Goal: Information Seeking & Learning: Learn about a topic

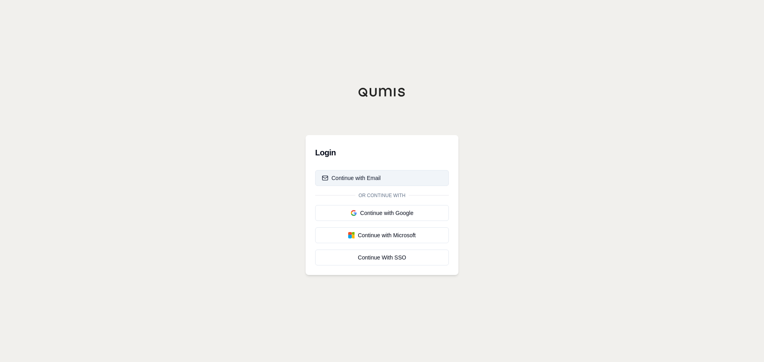
click at [362, 182] on div "Continue with Email" at bounding box center [351, 178] width 59 height 8
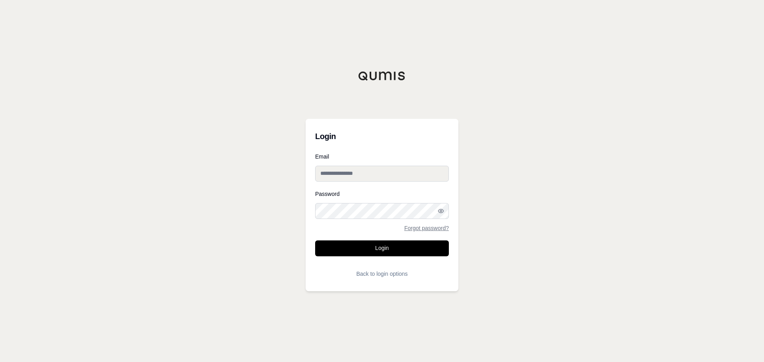
type input "**********"
click at [388, 251] on button "Login" at bounding box center [382, 249] width 134 height 16
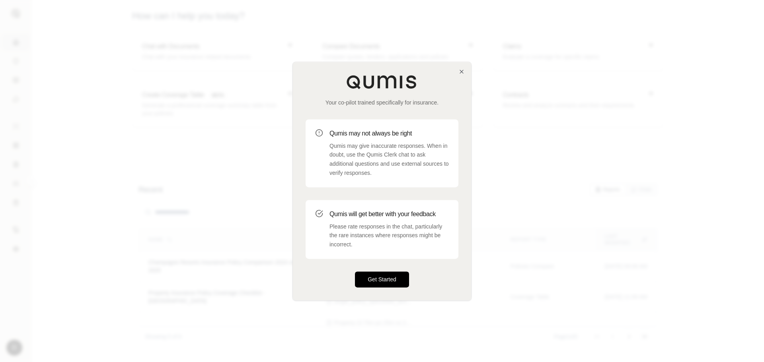
click at [387, 281] on button "Get Started" at bounding box center [382, 280] width 54 height 16
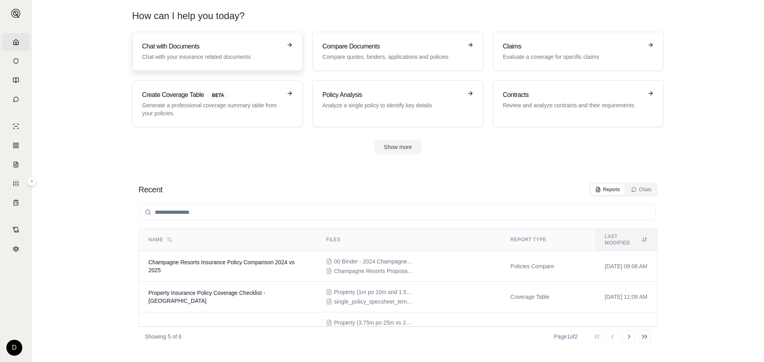
click at [200, 56] on p "Chat with your insurance related documents" at bounding box center [212, 57] width 140 height 8
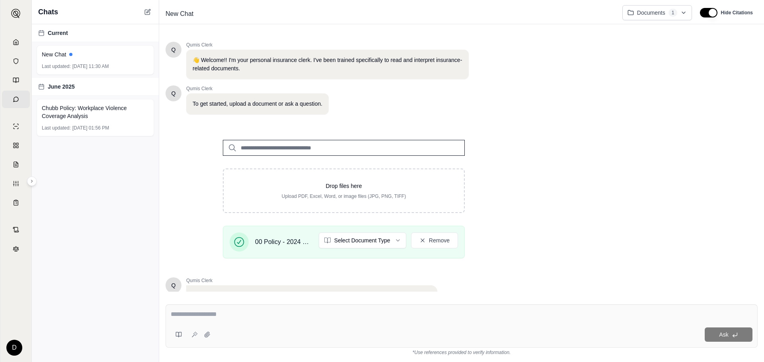
scroll to position [68, 0]
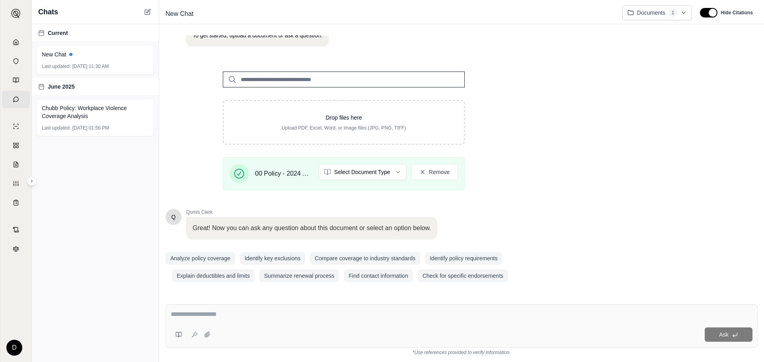
click at [203, 306] on div "Ask" at bounding box center [462, 326] width 592 height 43
paste textarea "*********"
type textarea "**********"
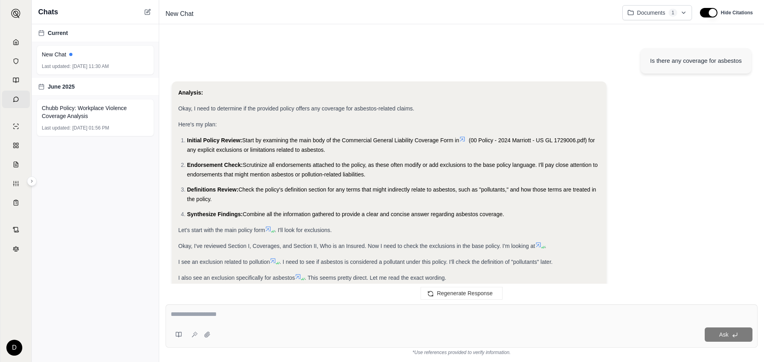
scroll to position [997, 0]
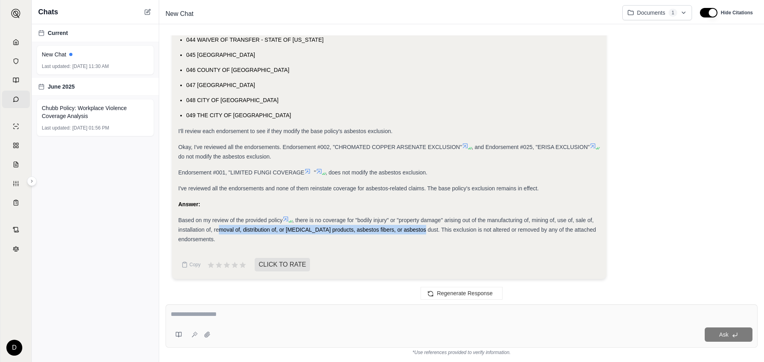
drag, startPoint x: 224, startPoint y: 229, endPoint x: 420, endPoint y: 231, distance: 196.5
click at [419, 231] on span ", there is no coverage for "bodily injury" or "property damage" arising out of …" at bounding box center [387, 229] width 418 height 25
click at [420, 231] on span ", there is no coverage for "bodily injury" or "property damage" arising out of …" at bounding box center [387, 229] width 418 height 25
drag, startPoint x: 424, startPoint y: 228, endPoint x: 498, endPoint y: 231, distance: 74.1
click at [497, 231] on span ", there is no coverage for "bodily injury" or "property damage" arising out of …" at bounding box center [387, 229] width 418 height 25
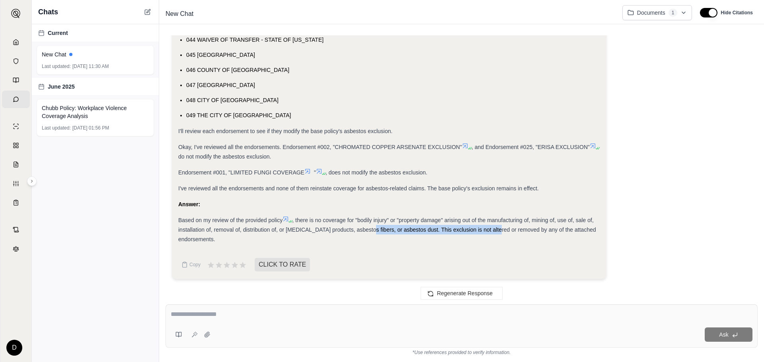
click at [498, 231] on span ", there is no coverage for "bodily injury" or "property damage" arising out of …" at bounding box center [387, 229] width 418 height 25
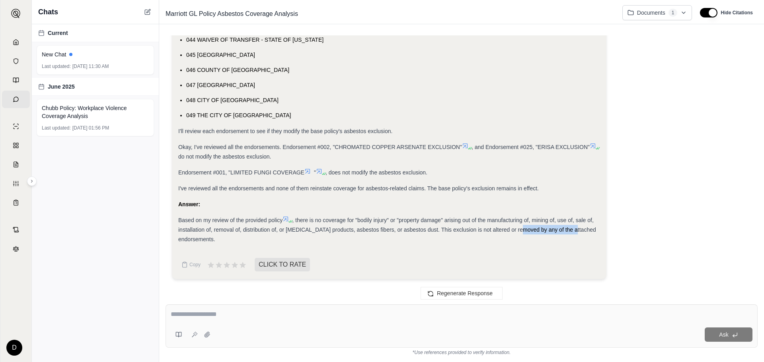
drag, startPoint x: 517, startPoint y: 231, endPoint x: 572, endPoint y: 228, distance: 54.6
click at [572, 228] on span ", there is no coverage for "bodily injury" or "property damage" arising out of …" at bounding box center [387, 229] width 418 height 25
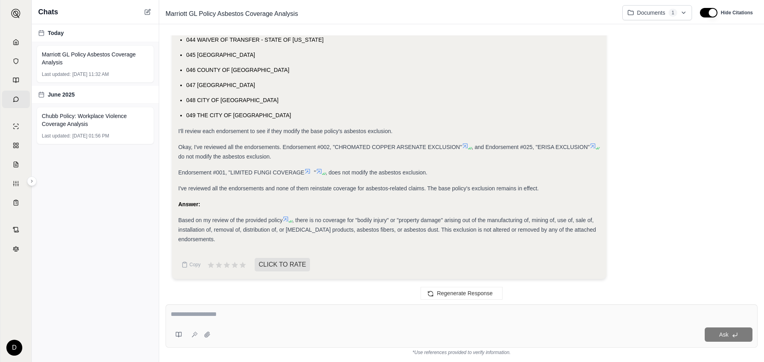
click at [288, 219] on icon at bounding box center [285, 219] width 5 height 5
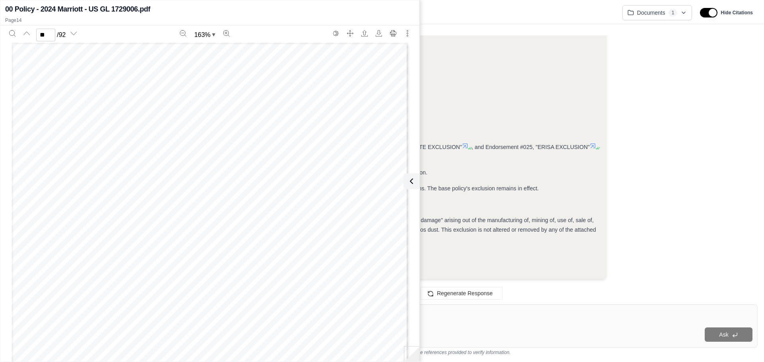
scroll to position [6766, 0]
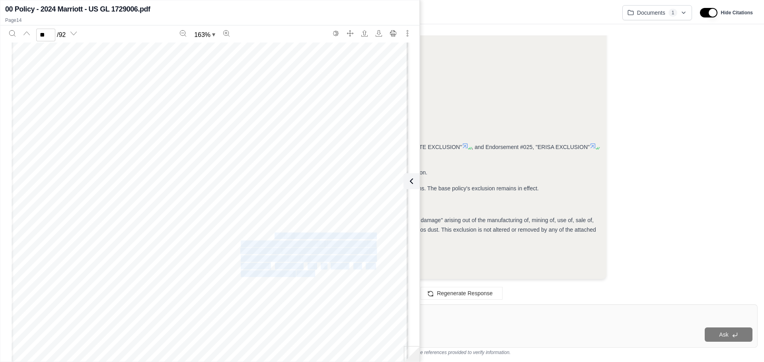
drag, startPoint x: 271, startPoint y: 235, endPoint x: 312, endPoint y: 274, distance: 56.3
click at [312, 274] on div "(1 I "Your product"; (21 "Your work"; or (31 "Impaired property"; If such produ…" at bounding box center [210, 206] width 397 height 513
click at [312, 274] on span "mining" at bounding box center [305, 274] width 19 height 6
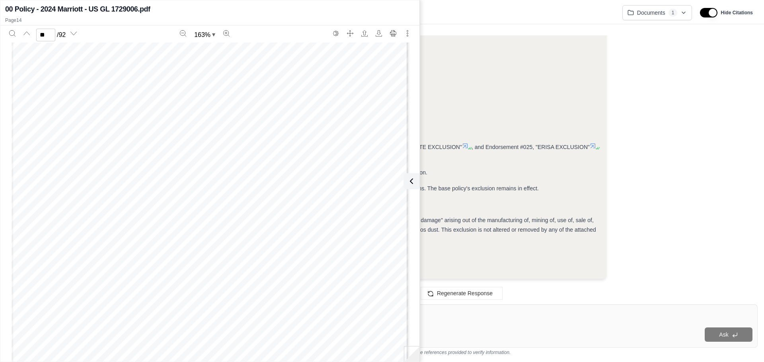
scroll to position [7323, 0]
type input "**"
click at [522, 329] on div "Ask" at bounding box center [483, 335] width 539 height 14
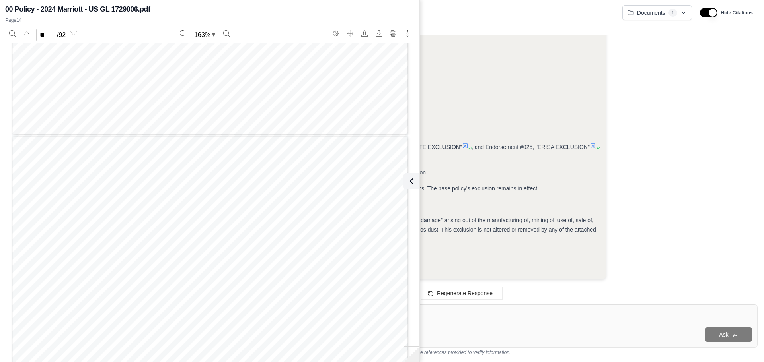
click at [554, 315] on textarea at bounding box center [462, 315] width 582 height 10
click at [413, 185] on icon at bounding box center [410, 182] width 10 height 10
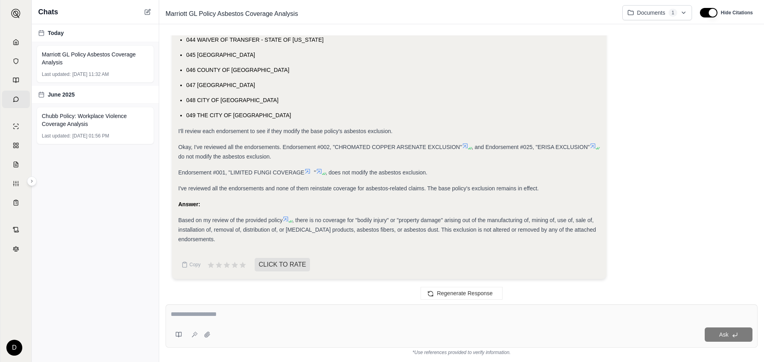
click at [293, 315] on textarea at bounding box center [462, 315] width 582 height 10
type textarea "**********"
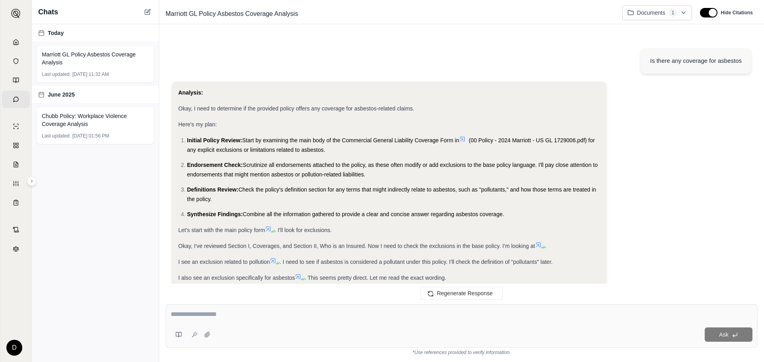
scroll to position [2341, 0]
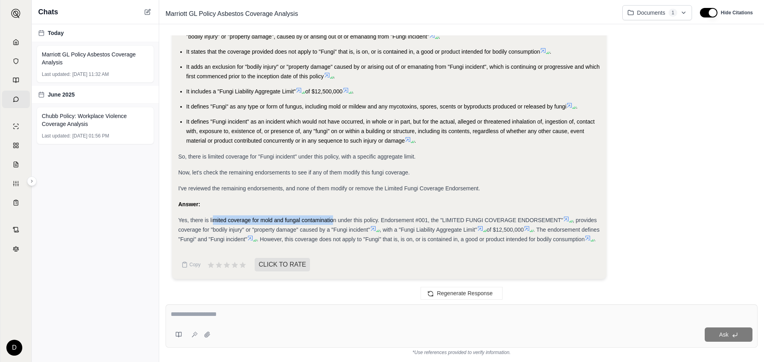
drag, startPoint x: 212, startPoint y: 211, endPoint x: 333, endPoint y: 210, distance: 121.0
click at [333, 217] on span "Yes, there is limited coverage for mold and fungal contamination under this pol…" at bounding box center [370, 220] width 385 height 6
drag, startPoint x: 215, startPoint y: 219, endPoint x: 356, endPoint y: 216, distance: 140.5
click at [356, 216] on div "Yes, there is limited coverage for mold and fungal contamination under this pol…" at bounding box center [389, 230] width 422 height 29
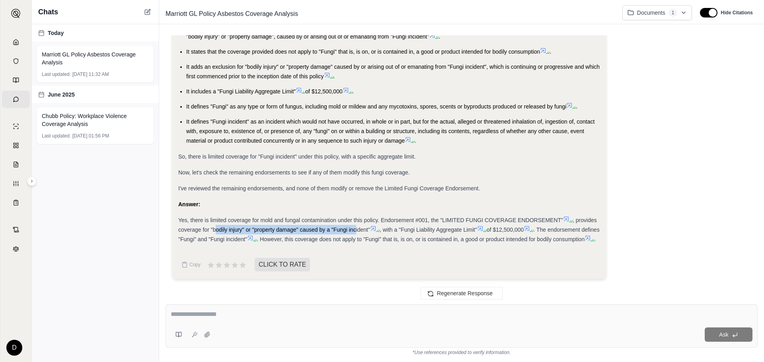
click at [354, 219] on span ", provides coverage for "bodily injury" or "property damage" caused by a "Fungi…" at bounding box center [387, 225] width 419 height 16
drag, startPoint x: 405, startPoint y: 219, endPoint x: 450, endPoint y: 225, distance: 45.7
click at [450, 225] on div "Yes, there is limited coverage for mold and fungal contamination under this pol…" at bounding box center [389, 230] width 422 height 29
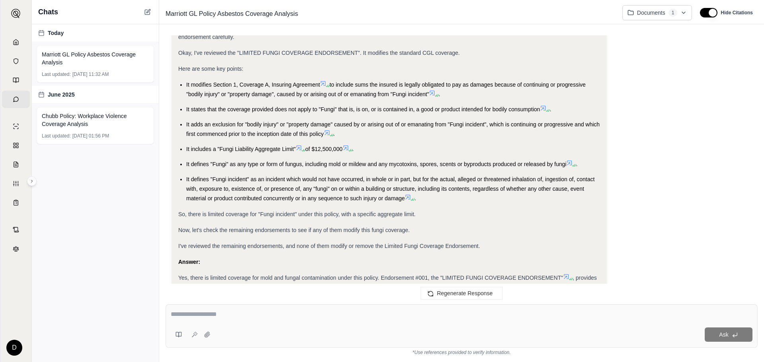
scroll to position [2249, 0]
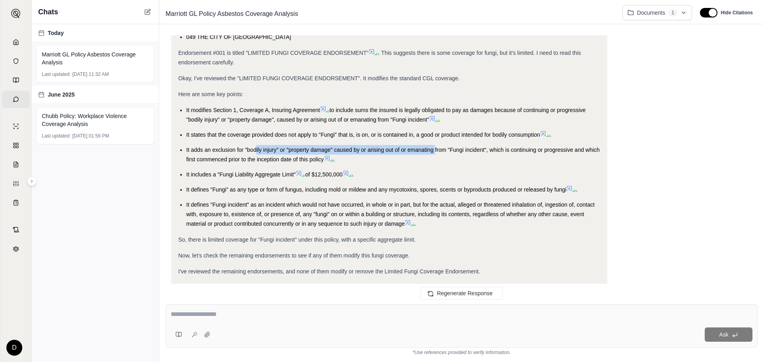
drag, startPoint x: 256, startPoint y: 148, endPoint x: 435, endPoint y: 149, distance: 179.0
click at [435, 149] on span "It adds an exclusion for "bodily injury" or "property damage" caused by or aris…" at bounding box center [392, 155] width 413 height 16
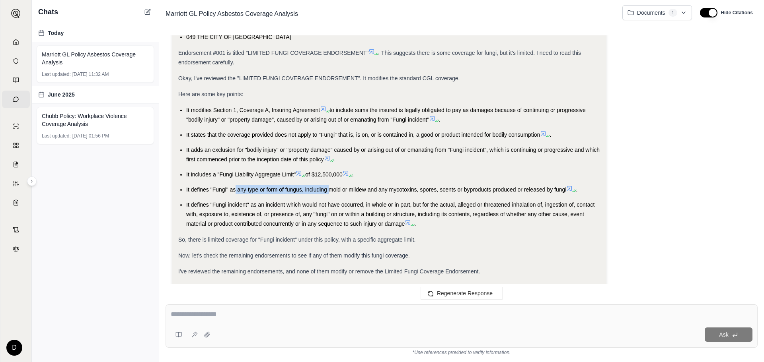
drag, startPoint x: 247, startPoint y: 190, endPoint x: 329, endPoint y: 192, distance: 82.4
click at [329, 192] on span "It defines "Fungi" as any type or form of fungus, including mold or mildew and …" at bounding box center [376, 190] width 380 height 6
click at [344, 189] on span "It defines "Fungi" as any type or form of fungus, including mold or mildew and …" at bounding box center [376, 190] width 380 height 6
drag, startPoint x: 416, startPoint y: 188, endPoint x: 471, endPoint y: 188, distance: 55.3
click at [471, 188] on span "It defines "Fungi" as any type or form of fungus, including mold or mildew and …" at bounding box center [376, 190] width 380 height 6
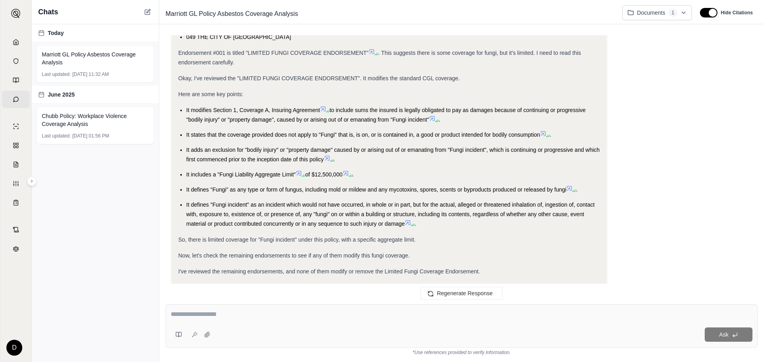
click at [472, 188] on span "It defines "Fungi" as any type or form of fungus, including mold or mildew and …" at bounding box center [376, 190] width 380 height 6
click at [265, 224] on span "It defines "Fungi incident" as an incident which would not have occurred, in wh…" at bounding box center [390, 214] width 408 height 25
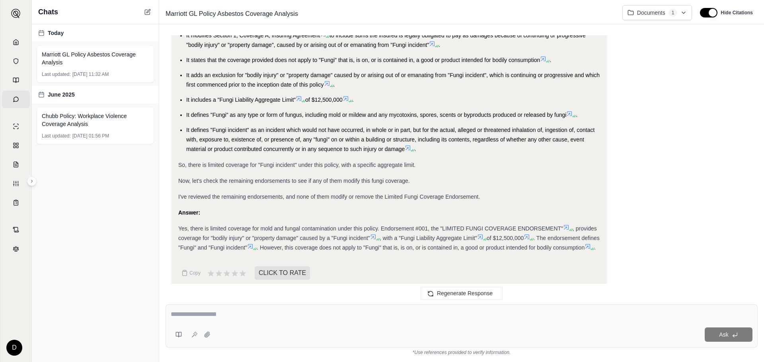
scroll to position [2341, 0]
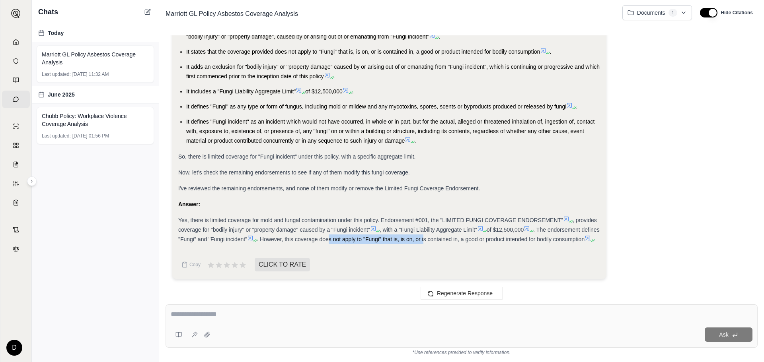
drag, startPoint x: 355, startPoint y: 229, endPoint x: 445, endPoint y: 232, distance: 89.9
click at [445, 236] on span ". However, this coverage does not apply to "Fungi" that is, is on, or is contai…" at bounding box center [421, 239] width 328 height 6
click at [584, 237] on icon at bounding box center [587, 238] width 6 height 6
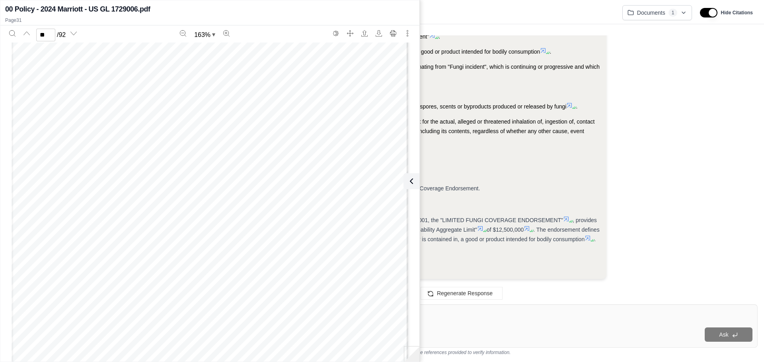
scroll to position [15585, 0]
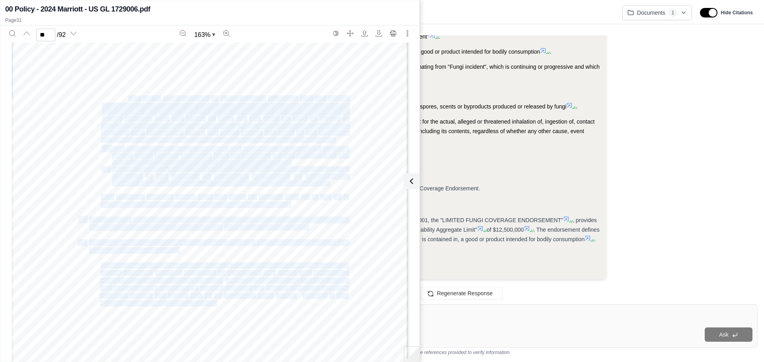
drag, startPoint x: 150, startPoint y: 99, endPoint x: 277, endPoint y: 144, distance: 134.3
click at [277, 144] on div "ENDORSEMENT #001 THIS ENDORSEMENT CHANGES THE POLICY. PLEASE READ IT CAREFULLY.…" at bounding box center [210, 113] width 397 height 513
click at [259, 158] on span "described" at bounding box center [254, 156] width 27 height 6
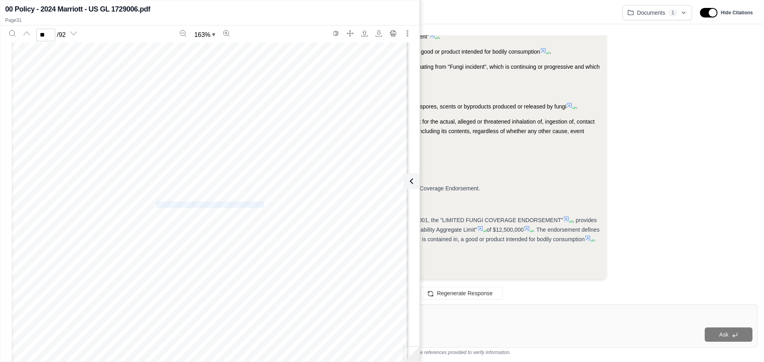
drag, startPoint x: 153, startPoint y: 206, endPoint x: 261, endPoint y: 205, distance: 108.6
click at [261, 205] on div "ENDORSEMENT #001 THIS ENDORSEMENT CHANGES THE POLICY. PLEASE READ IT CAREFULLY.…" at bounding box center [210, 113] width 397 height 513
click at [261, 205] on span "consumption." at bounding box center [270, 205] width 39 height 6
drag, startPoint x: 94, startPoint y: 135, endPoint x: 187, endPoint y: 142, distance: 93.0
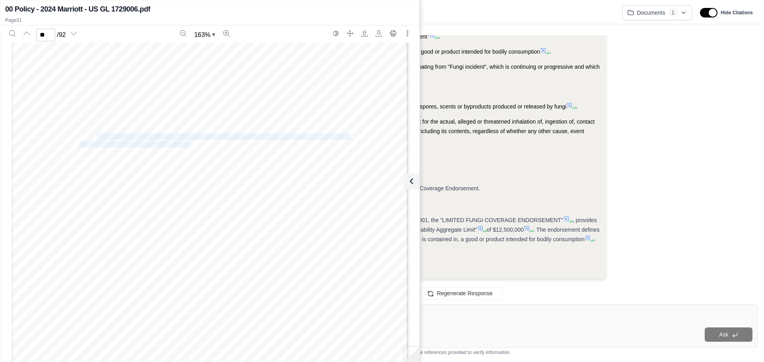
click at [187, 142] on div "ENDORSEMENT #001 THIS ENDORSEMENT CHANGES THE POLICY. PLEASE READ IT CAREFULLY.…" at bounding box center [210, 206] width 397 height 513
click at [187, 142] on span "dent"," at bounding box center [183, 145] width 18 height 6
drag, startPoint x: 222, startPoint y: 137, endPoint x: 284, endPoint y: 146, distance: 62.6
click at [284, 146] on div "ENDORSEMENT #001 THIS ENDORSEMENT CHANGES THE POLICY. PLEASE READ IT CAREFULLY.…" at bounding box center [210, 206] width 397 height 513
click at [284, 146] on span "is Policy is amended" at bounding box center [282, 145] width 58 height 6
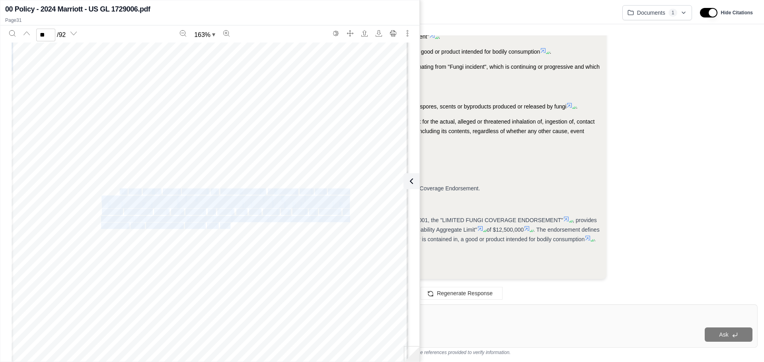
drag, startPoint x: 117, startPoint y: 191, endPoint x: 227, endPoint y: 228, distance: 115.6
click at [227, 228] on div "ENDORSEMENT #001 THIS ENDORSEMENT CHANGES THE POLICY. PLEASE READ IT CAREFULLY.…" at bounding box center [210, 206] width 397 height 513
click at [227, 228] on span "Policy" at bounding box center [228, 226] width 17 height 6
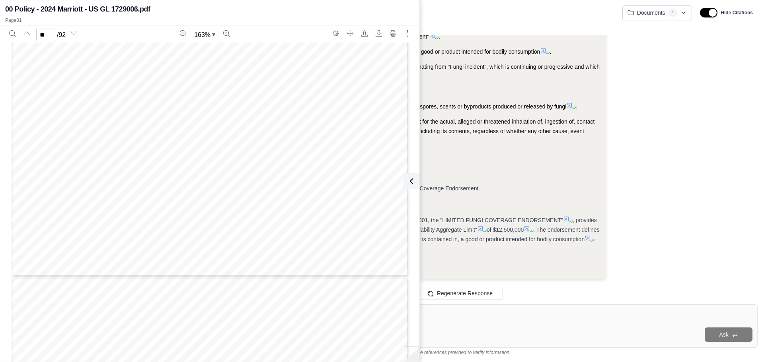
scroll to position [15771, 0]
type input "**"
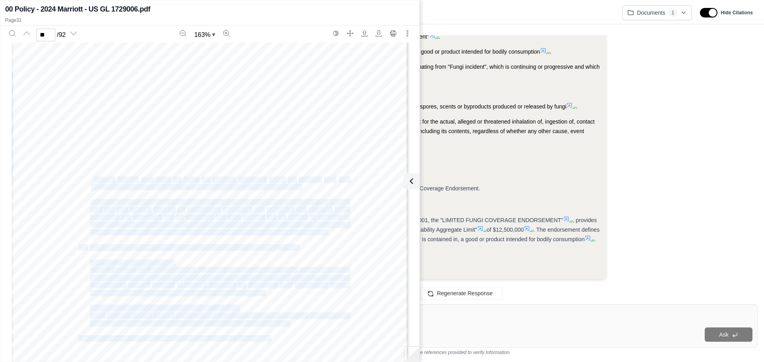
drag, startPoint x: 90, startPoint y: 178, endPoint x: 273, endPoint y: 218, distance: 187.3
click at [273, 218] on div "Paragraphs 5., the Each Occurrence Limit, Paragraph 6., the Damage To Premises …" at bounding box center [210, 211] width 397 height 513
click at [300, 191] on div "Paragraphs 5., the Each Occurrence Limit, Paragraph 6., the Damage To Premises …" at bounding box center [210, 211] width 397 height 513
drag, startPoint x: 300, startPoint y: 185, endPoint x: 121, endPoint y: 180, distance: 178.3
click at [121, 180] on div "Paragraphs 5., the Each Occurrence Limit, Paragraph 6., the Damage To Premises …" at bounding box center [210, 211] width 397 height 513
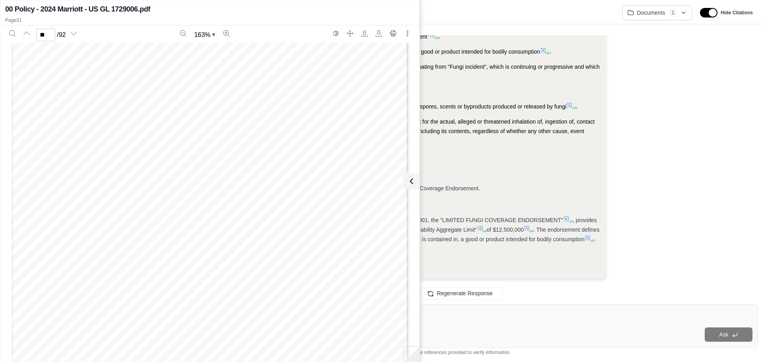
click at [121, 180] on span "means" at bounding box center [126, 180] width 18 height 6
click at [448, 334] on div "Ask" at bounding box center [483, 335] width 539 height 14
click at [412, 183] on icon at bounding box center [410, 182] width 10 height 10
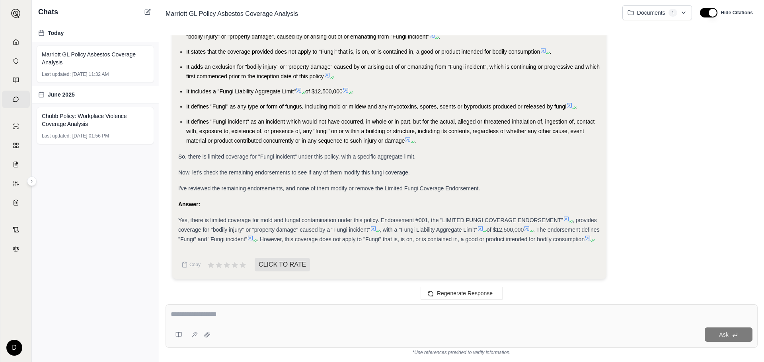
click at [388, 320] on div at bounding box center [462, 316] width 582 height 12
click at [385, 315] on textarea at bounding box center [462, 315] width 582 height 10
type textarea "**********"
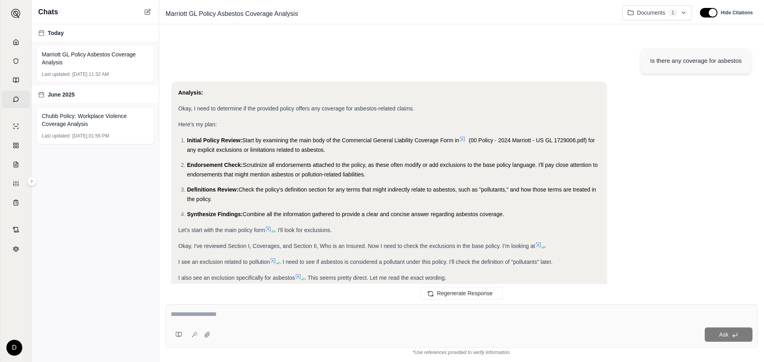
scroll to position [3953, 0]
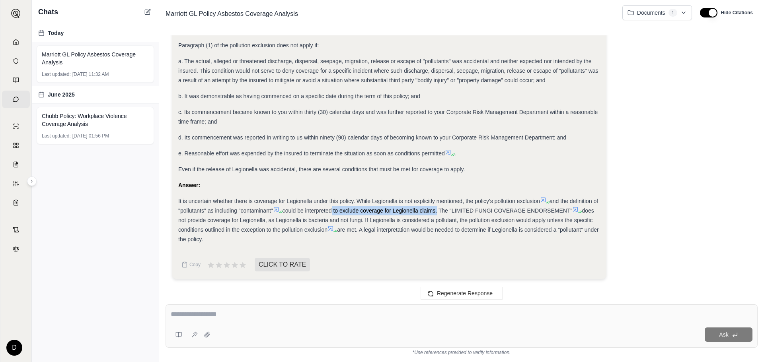
drag, startPoint x: 340, startPoint y: 210, endPoint x: 445, endPoint y: 211, distance: 104.6
click at [445, 211] on span "could be interpreted to exclude coverage for Legionella claims. The "LIMITED FU…" at bounding box center [427, 211] width 290 height 6
click at [235, 234] on div "It is uncertain whether there is coverage for Legionella under this policy. Whi…" at bounding box center [389, 221] width 422 height 48
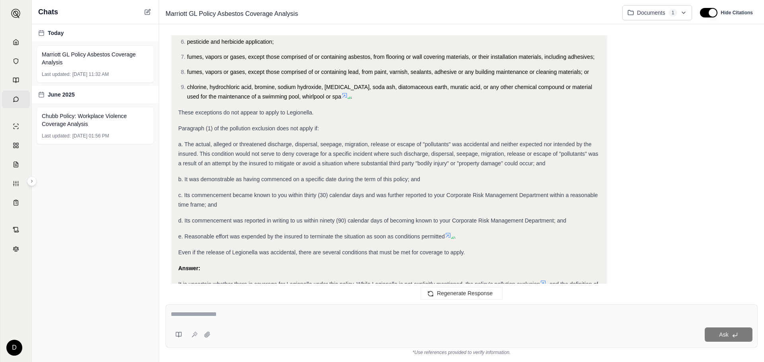
scroll to position [3861, 0]
drag, startPoint x: 216, startPoint y: 314, endPoint x: 211, endPoint y: 314, distance: 5.2
click at [216, 314] on textarea at bounding box center [462, 315] width 582 height 10
click at [238, 321] on div at bounding box center [462, 316] width 582 height 12
click at [228, 311] on textarea at bounding box center [462, 315] width 582 height 10
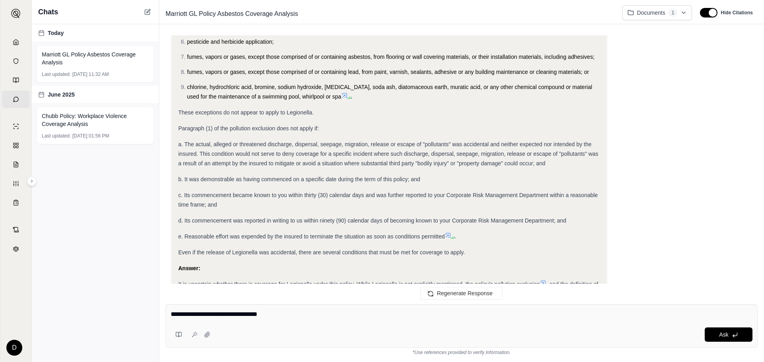
paste textarea "**********"
type textarea "**********"
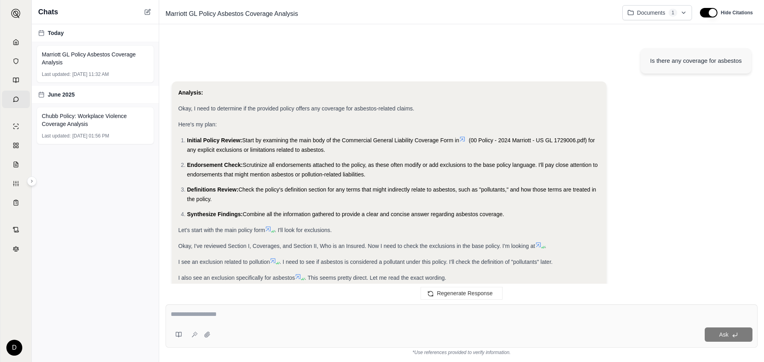
scroll to position [5470, 0]
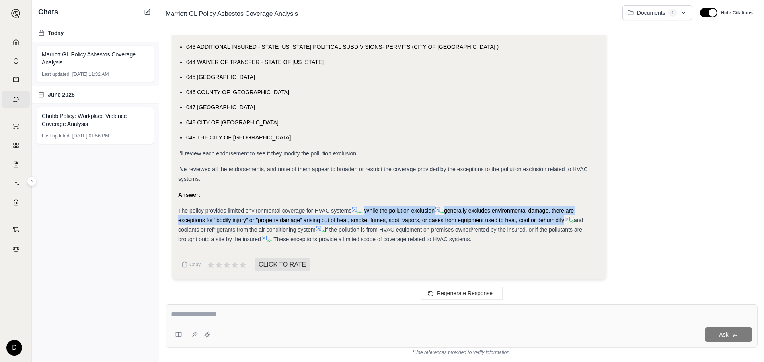
drag, startPoint x: 563, startPoint y: 221, endPoint x: 368, endPoint y: 212, distance: 195.2
click at [368, 212] on div "The policy provides limited environmental coverage for HVAC systems . While the…" at bounding box center [389, 225] width 422 height 38
copy div "While the pollution exclusion generally excludes environmental damage, there ar…"
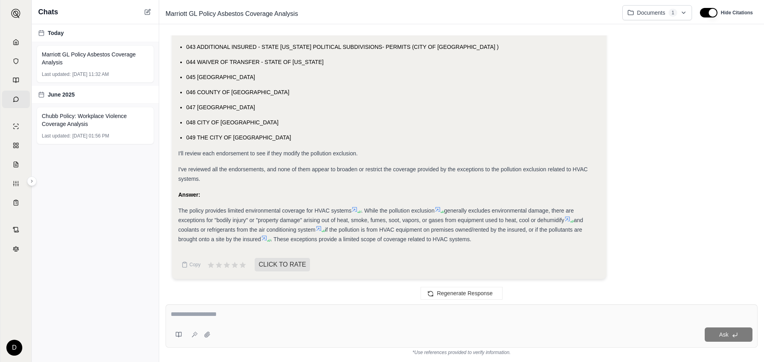
click at [252, 322] on div at bounding box center [462, 316] width 582 height 12
click at [220, 315] on textarea at bounding box center [462, 315] width 582 height 10
paste textarea "**********"
drag, startPoint x: 286, startPoint y: 314, endPoint x: 262, endPoint y: 313, distance: 23.9
click at [262, 313] on textarea "**********" at bounding box center [462, 315] width 582 height 10
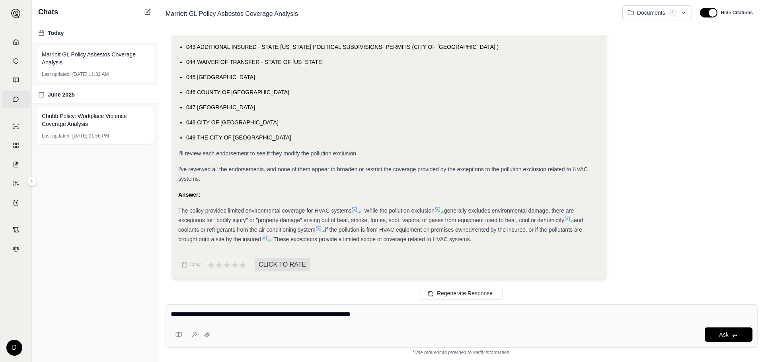
type textarea "**********"
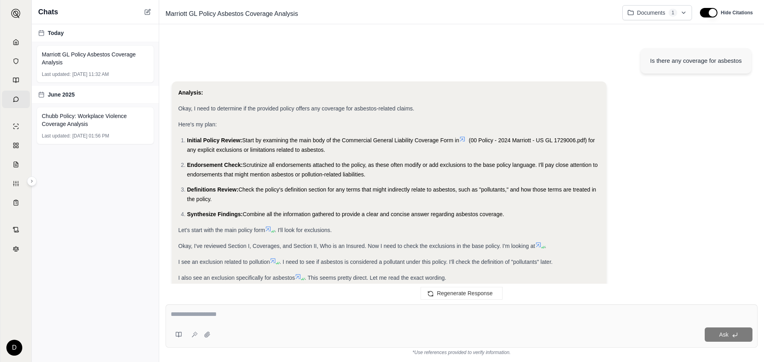
scroll to position [5920, 0]
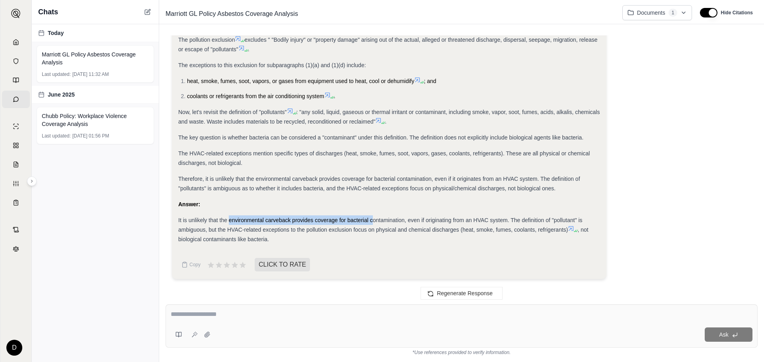
drag, startPoint x: 241, startPoint y: 220, endPoint x: 374, endPoint y: 224, distance: 132.5
click at [374, 224] on div "It is unlikely that the environmental carveback provides coverage for bacterial…" at bounding box center [389, 230] width 422 height 29
drag, startPoint x: 424, startPoint y: 221, endPoint x: 477, endPoint y: 220, distance: 52.9
click at [475, 220] on span "It is unlikely that the environmental carveback provides coverage for bacterial…" at bounding box center [380, 225] width 404 height 16
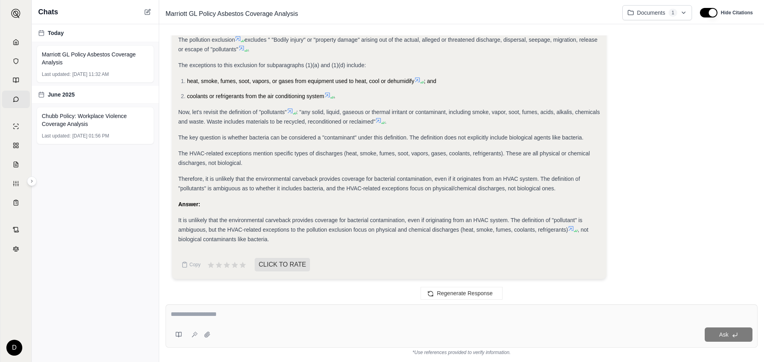
click at [477, 221] on span "It is unlikely that the environmental carveback provides coverage for bacterial…" at bounding box center [380, 225] width 404 height 16
drag, startPoint x: 525, startPoint y: 219, endPoint x: 549, endPoint y: 219, distance: 23.5
click at [549, 219] on span "It is unlikely that the environmental carveback provides coverage for bacterial…" at bounding box center [380, 225] width 404 height 16
drag, startPoint x: 216, startPoint y: 230, endPoint x: 296, endPoint y: 227, distance: 79.6
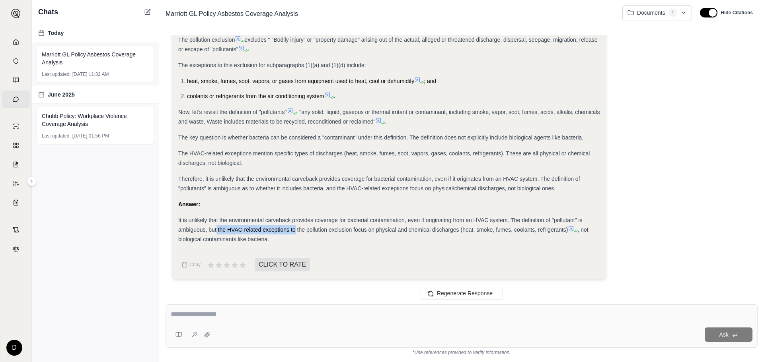
click at [296, 227] on span "It is unlikely that the environmental carveback provides coverage for bacterial…" at bounding box center [380, 225] width 404 height 16
drag, startPoint x: 249, startPoint y: 226, endPoint x: 465, endPoint y: 228, distance: 215.2
click at [465, 228] on div "It is unlikely that the environmental carveback provides coverage for bacterial…" at bounding box center [389, 230] width 422 height 29
click at [465, 228] on span "It is unlikely that the environmental carveback provides coverage for bacterial…" at bounding box center [380, 225] width 404 height 16
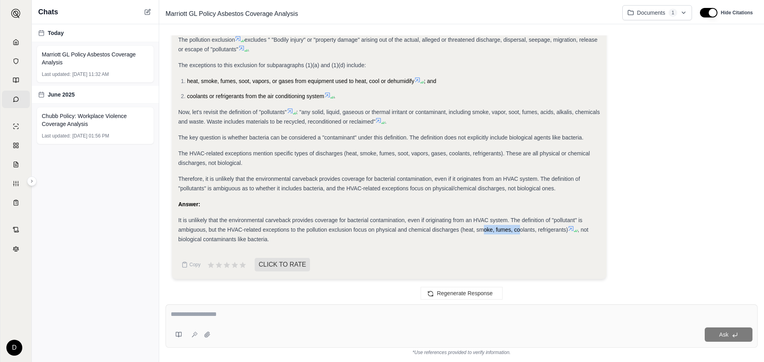
drag, startPoint x: 484, startPoint y: 231, endPoint x: 522, endPoint y: 230, distance: 37.4
click at [521, 230] on span "It is unlikely that the environmental carveback provides coverage for bacterial…" at bounding box center [380, 225] width 404 height 16
click at [522, 230] on span "It is unlikely that the environmental carveback provides coverage for bacterial…" at bounding box center [380, 225] width 404 height 16
drag, startPoint x: 199, startPoint y: 241, endPoint x: 251, endPoint y: 242, distance: 52.1
click at [251, 242] on span ", not biological contaminants like bacteria." at bounding box center [383, 235] width 410 height 16
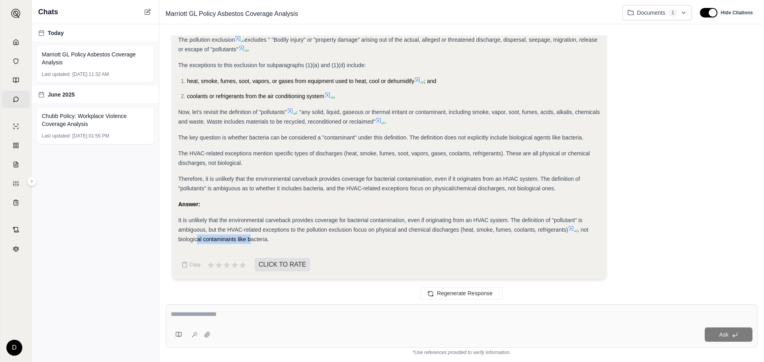
click at [251, 242] on span ", not biological contaminants like bacteria." at bounding box center [383, 235] width 410 height 16
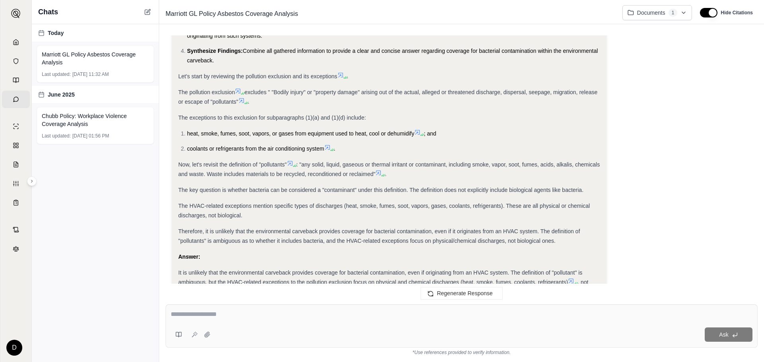
scroll to position [5828, 0]
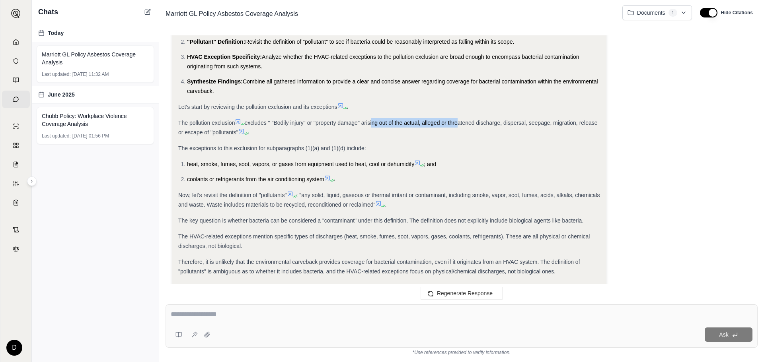
drag, startPoint x: 388, startPoint y: 134, endPoint x: 459, endPoint y: 133, distance: 70.8
click at [459, 133] on span "excludes " "Bodily injury" or "property damage" arising out of the actual, alle…" at bounding box center [387, 128] width 419 height 16
drag, startPoint x: 212, startPoint y: 142, endPoint x: 238, endPoint y: 142, distance: 25.1
click at [238, 136] on span "excludes " "Bodily injury" or "property damage" arising out of the actual, alle…" at bounding box center [387, 128] width 419 height 16
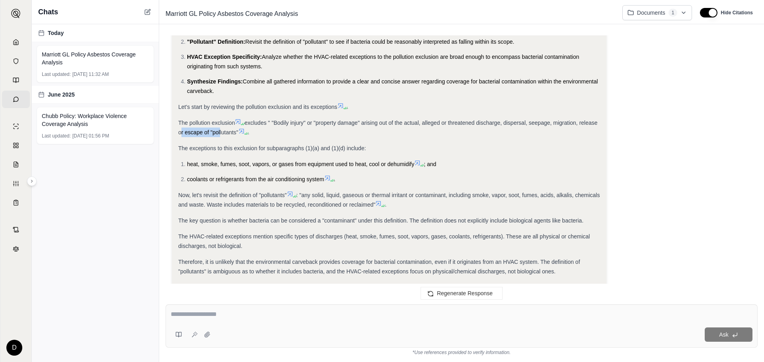
click at [238, 136] on span "excludes " "Bodily injury" or "property damage" arising out of the actual, alle…" at bounding box center [387, 128] width 419 height 16
drag, startPoint x: 214, startPoint y: 157, endPoint x: 281, endPoint y: 158, distance: 66.8
click at [281, 152] on span "The exceptions to this exclusion for subparagraphs (1)(a) and (1)(d) include:" at bounding box center [272, 148] width 188 height 6
drag, startPoint x: 245, startPoint y: 173, endPoint x: 411, endPoint y: 173, distance: 166.7
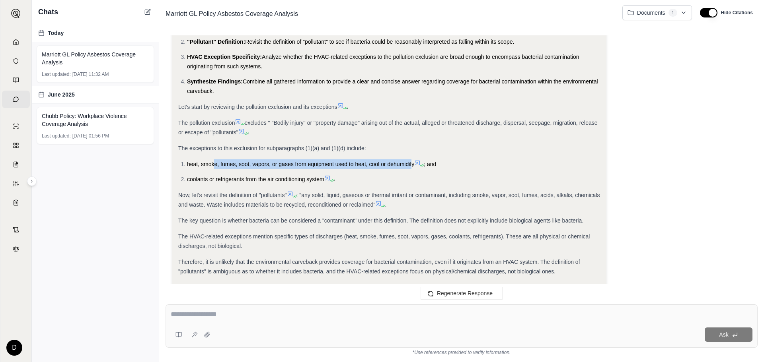
click at [411, 167] on span "heat, smoke, fumes, soot, vapors, or gases from equipment used to heat, cool or…" at bounding box center [300, 164] width 227 height 6
drag, startPoint x: 206, startPoint y: 193, endPoint x: 257, endPoint y: 190, distance: 51.0
click at [257, 184] on li "coolants or refrigerants from the air conditioning system ." at bounding box center [393, 180] width 413 height 10
click at [257, 183] on span "coolants or refrigerants from the air conditioning system" at bounding box center [255, 179] width 137 height 6
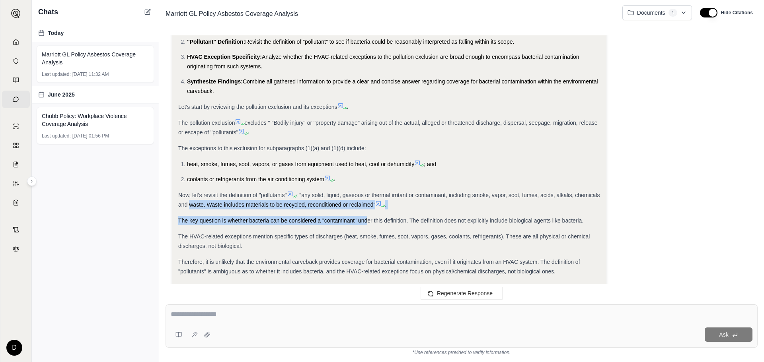
drag, startPoint x: 216, startPoint y: 210, endPoint x: 366, endPoint y: 220, distance: 150.7
click at [366, 220] on div "Analysis: Okay, I need to determine if the environmental carveback (exceptions …" at bounding box center [389, 146] width 422 height 363
click at [352, 208] on span ": "any solid, liquid, gaseous or thermal irritant or contaminant, including smo…" at bounding box center [388, 200] width 421 height 16
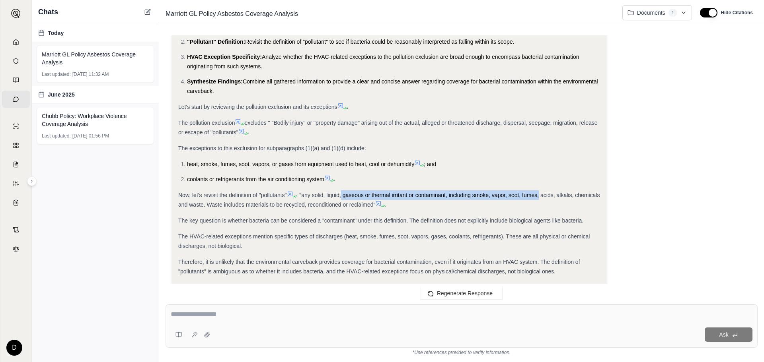
drag, startPoint x: 343, startPoint y: 204, endPoint x: 542, endPoint y: 205, distance: 198.9
click at [541, 205] on span ": "any solid, liquid, gaseous or thermal irritant or contaminant, including smo…" at bounding box center [388, 200] width 421 height 16
click at [542, 205] on span ": "any solid, liquid, gaseous or thermal irritant or contaminant, including smo…" at bounding box center [388, 200] width 421 height 16
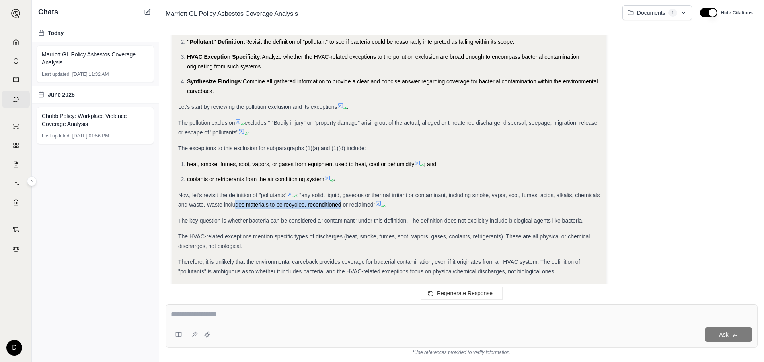
drag, startPoint x: 261, startPoint y: 214, endPoint x: 370, endPoint y: 216, distance: 109.4
click at [368, 208] on span ": "any solid, liquid, gaseous or thermal irritant or contaminant, including smo…" at bounding box center [388, 200] width 421 height 16
click at [372, 208] on span ": "any solid, liquid, gaseous or thermal irritant or contaminant, including smo…" at bounding box center [388, 200] width 421 height 16
drag, startPoint x: 297, startPoint y: 232, endPoint x: 321, endPoint y: 232, distance: 23.9
click at [320, 224] on span "The key question is whether bacteria can be considered a "contaminant" under th…" at bounding box center [380, 221] width 405 height 6
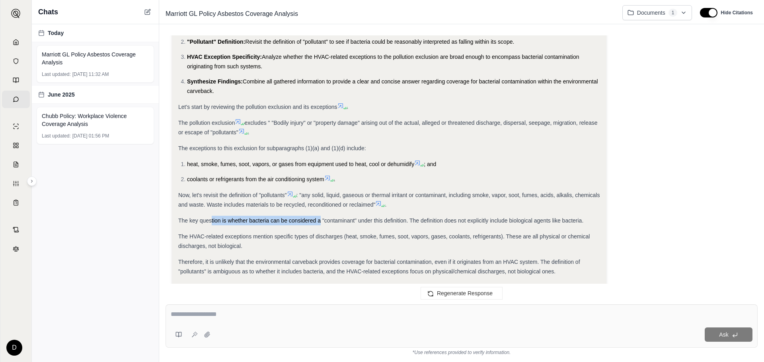
click at [321, 224] on span "The key question is whether bacteria can be considered a "contaminant" under th…" at bounding box center [380, 221] width 405 height 6
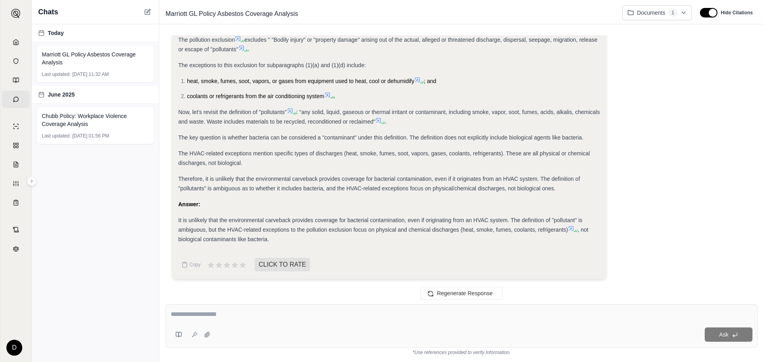
scroll to position [5920, 0]
click at [217, 326] on div "Ask" at bounding box center [462, 326] width 592 height 43
paste textarea "**********"
type textarea "**********"
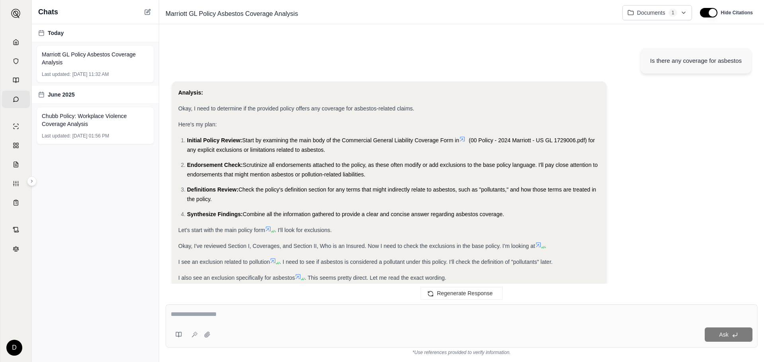
scroll to position [7420, 0]
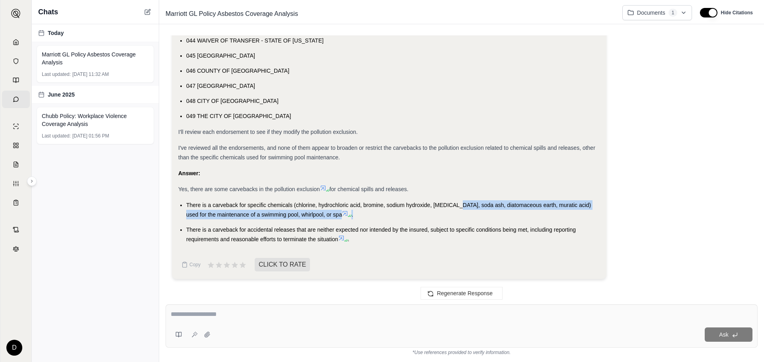
drag, startPoint x: 458, startPoint y: 207, endPoint x: 515, endPoint y: 210, distance: 57.4
click at [514, 210] on li "There is a carveback for specific chemicals (chlorine, hydrochloric acid, bromi…" at bounding box center [393, 210] width 414 height 19
click at [515, 210] on li "There is a carveback for specific chemicals (chlorine, hydrochloric acid, bromi…" at bounding box center [393, 210] width 414 height 19
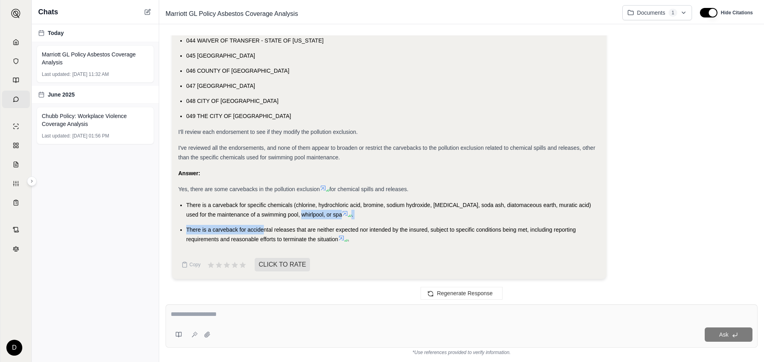
drag, startPoint x: 263, startPoint y: 220, endPoint x: 296, endPoint y: 216, distance: 34.0
click at [296, 216] on ul "There is a carveback for specific chemicals (chlorine, hydrochloric acid, bromi…" at bounding box center [389, 223] width 422 height 44
click at [296, 216] on span "There is a carveback for specific chemicals (chlorine, hydrochloric acid, bromi…" at bounding box center [388, 210] width 405 height 16
drag, startPoint x: 267, startPoint y: 193, endPoint x: 279, endPoint y: 192, distance: 12.0
click at [278, 192] on span "Yes, there are some carvebacks in the pollution exclusion" at bounding box center [249, 189] width 142 height 6
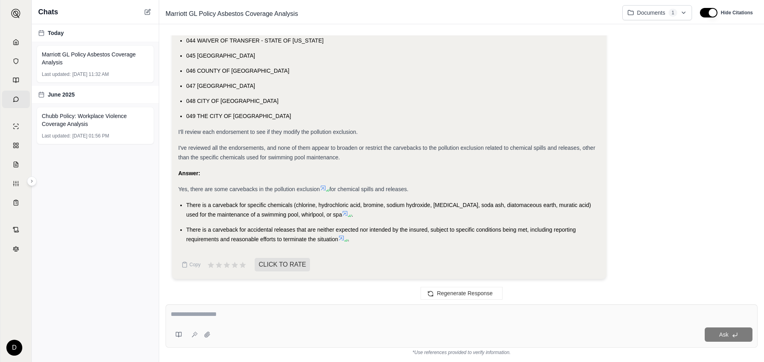
click at [280, 192] on span "Yes, there are some carvebacks in the pollution exclusion" at bounding box center [249, 189] width 142 height 6
drag, startPoint x: 227, startPoint y: 228, endPoint x: 276, endPoint y: 226, distance: 48.6
click at [276, 226] on li "There is a carveback for accidental releases that are neither expected nor inte…" at bounding box center [393, 234] width 414 height 19
drag, startPoint x: 369, startPoint y: 229, endPoint x: 439, endPoint y: 231, distance: 70.0
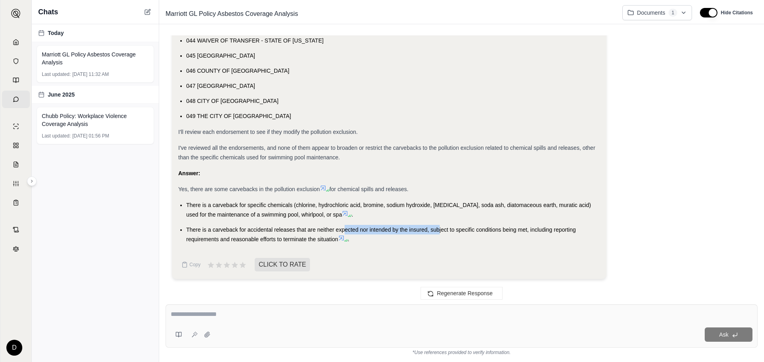
click at [439, 231] on span "There is a carveback for accidental releases that are neither expected nor inte…" at bounding box center [380, 235] width 389 height 16
drag, startPoint x: 240, startPoint y: 232, endPoint x: 306, endPoint y: 232, distance: 66.0
click at [306, 232] on span "There is a carveback for accidental releases that are neither expected nor inte…" at bounding box center [380, 235] width 389 height 16
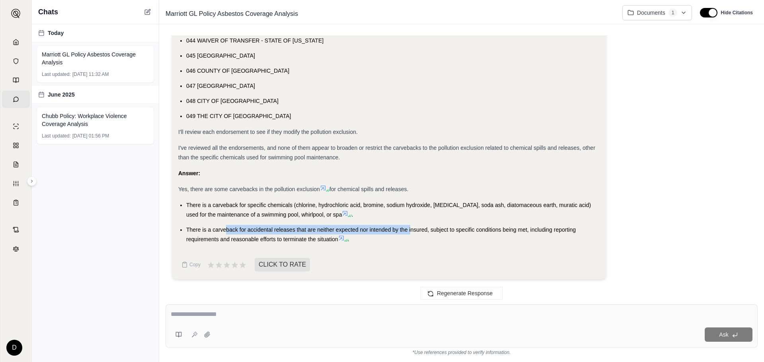
drag, startPoint x: 230, startPoint y: 230, endPoint x: 412, endPoint y: 230, distance: 181.8
click at [412, 230] on span "There is a carveback for accidental releases that are neither expected nor inte…" at bounding box center [380, 235] width 389 height 16
drag, startPoint x: 421, startPoint y: 230, endPoint x: 487, endPoint y: 232, distance: 65.7
click at [487, 232] on span "There is a carveback for accidental releases that are neither expected nor inte…" at bounding box center [380, 235] width 389 height 16
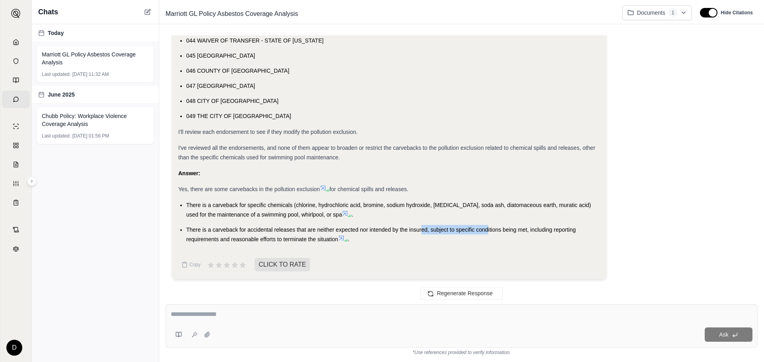
click at [487, 232] on span "There is a carveback for accidental releases that are neither expected nor inte…" at bounding box center [380, 235] width 389 height 16
drag, startPoint x: 206, startPoint y: 235, endPoint x: 282, endPoint y: 239, distance: 76.5
click at [282, 239] on li "There is a carveback for accidental releases that are neither expected nor inte…" at bounding box center [393, 234] width 414 height 19
click at [283, 239] on span "There is a carveback for accidental releases that are neither expected nor inte…" at bounding box center [380, 235] width 389 height 16
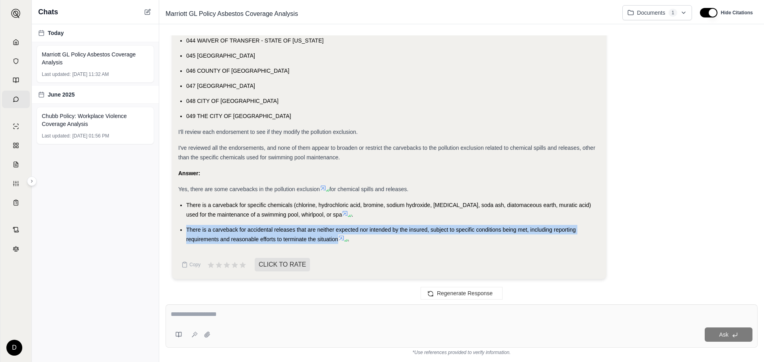
drag, startPoint x: 337, startPoint y: 239, endPoint x: 187, endPoint y: 229, distance: 149.9
click at [187, 229] on span "There is a carveback for accidental releases that are neither expected nor inte…" at bounding box center [380, 235] width 389 height 16
copy span "There is a carveback for accidental releases that are neither expected nor inte…"
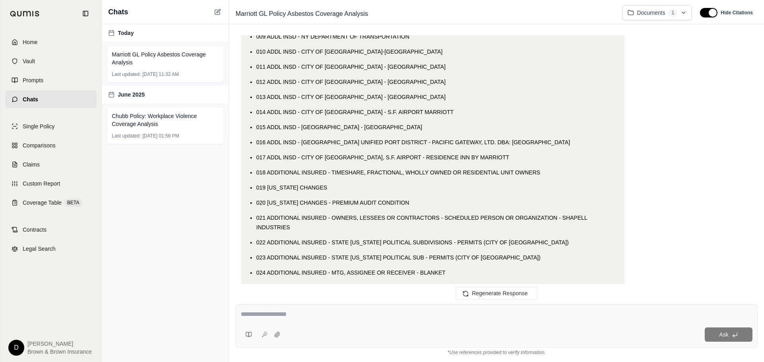
scroll to position [8041, 0]
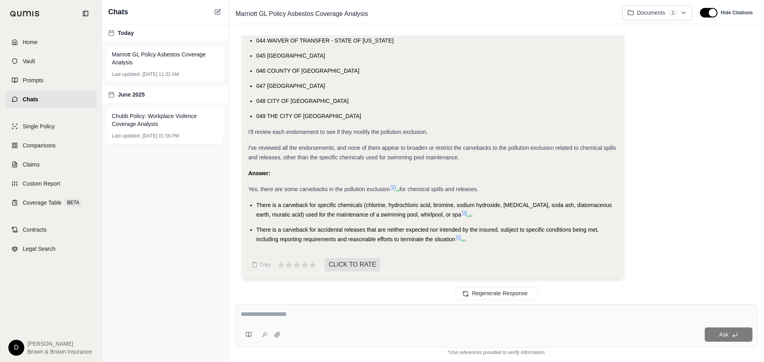
click at [279, 320] on div at bounding box center [497, 316] width 512 height 12
click at [279, 313] on textarea at bounding box center [497, 315] width 512 height 10
paste textarea "**********"
type textarea "**********"
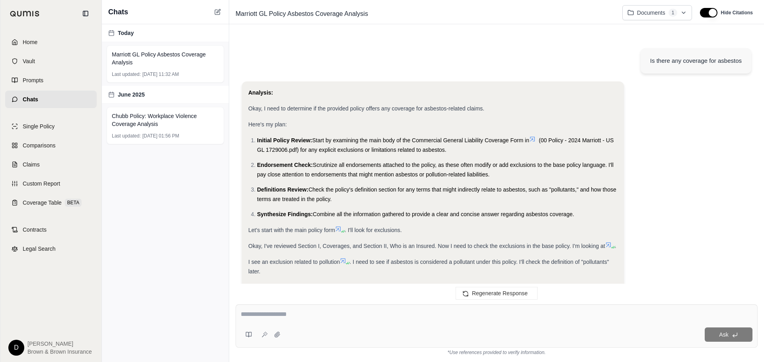
scroll to position [9508, 0]
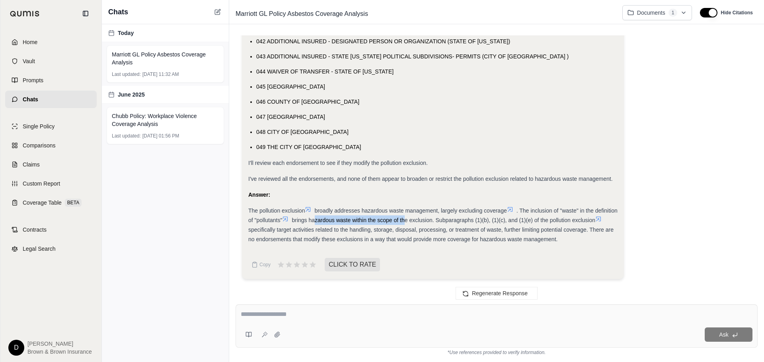
drag, startPoint x: 364, startPoint y: 222, endPoint x: 429, endPoint y: 222, distance: 65.2
click at [429, 222] on span "brings hazardous waste within the scope of the exclusion. Subparagraphs (1)(b),…" at bounding box center [444, 220] width 304 height 6
drag, startPoint x: 328, startPoint y: 230, endPoint x: 459, endPoint y: 233, distance: 130.5
click at [459, 233] on div "The pollution exclusion broadly addresses hazardous waste management, largely e…" at bounding box center [432, 225] width 369 height 38
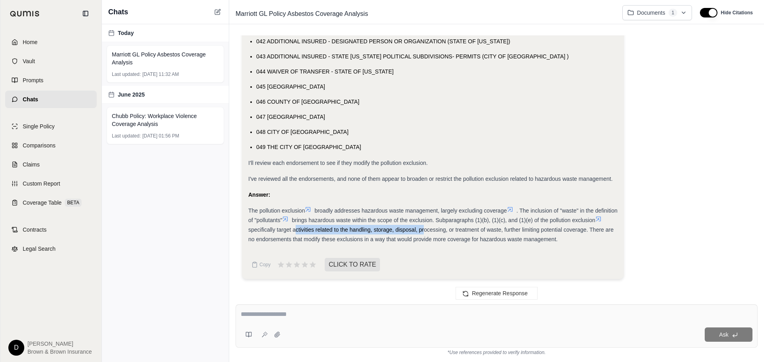
click at [459, 233] on div "The pollution exclusion broadly addresses hazardous waste management, largely e…" at bounding box center [432, 225] width 369 height 38
drag, startPoint x: 528, startPoint y: 230, endPoint x: 575, endPoint y: 231, distance: 47.4
click at [575, 231] on span "specifically target activities related to the handling, storage, disposal, proc…" at bounding box center [430, 235] width 365 height 16
drag, startPoint x: 314, startPoint y: 239, endPoint x: 366, endPoint y: 240, distance: 52.1
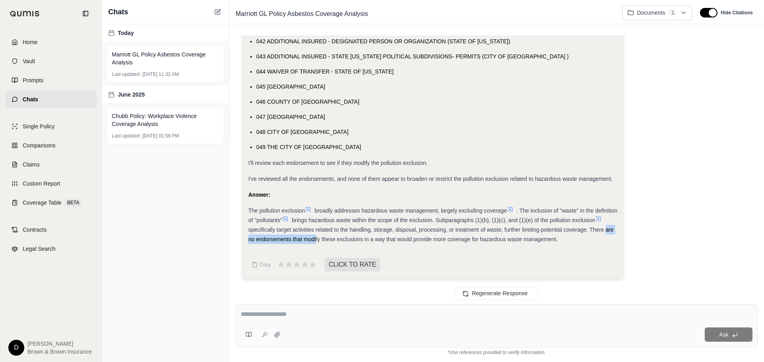
click at [366, 240] on span "specifically target activities related to the handling, storage, disposal, proc…" at bounding box center [430, 235] width 365 height 16
drag, startPoint x: 398, startPoint y: 240, endPoint x: 562, endPoint y: 240, distance: 164.3
click at [562, 240] on span "specifically target activities related to the handling, storage, disposal, proc…" at bounding box center [430, 235] width 365 height 16
drag, startPoint x: 341, startPoint y: 220, endPoint x: 471, endPoint y: 219, distance: 130.1
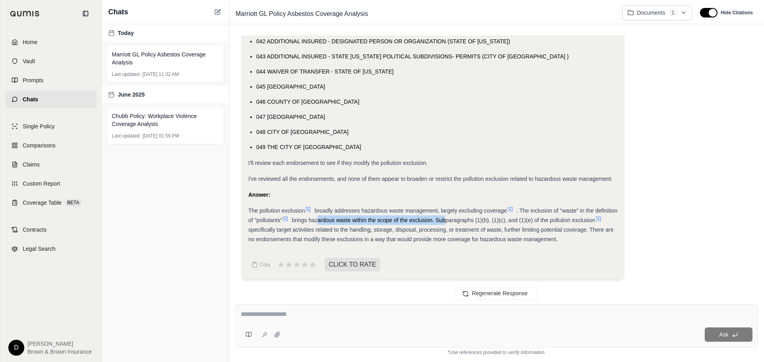
click at [471, 219] on span "brings hazardous waste within the scope of the exclusion. Subparagraphs (1)(b),…" at bounding box center [444, 220] width 304 height 6
drag, startPoint x: 300, startPoint y: 230, endPoint x: 452, endPoint y: 230, distance: 152.8
click at [452, 230] on span "specifically target activities related to the handling, storage, disposal, proc…" at bounding box center [430, 235] width 365 height 16
drag, startPoint x: 294, startPoint y: 230, endPoint x: 441, endPoint y: 232, distance: 146.8
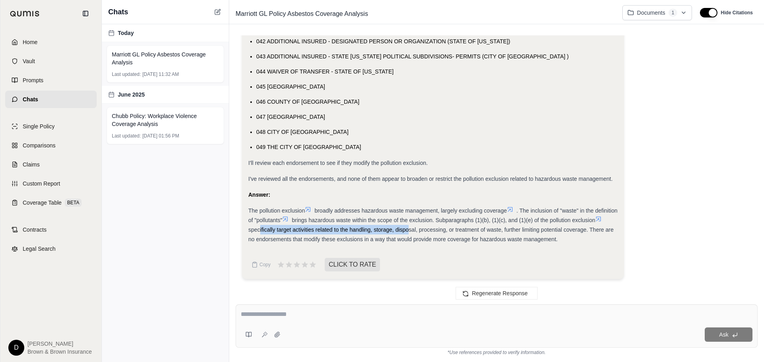
click at [441, 232] on span "specifically target activities related to the handling, storage, disposal, proc…" at bounding box center [430, 235] width 365 height 16
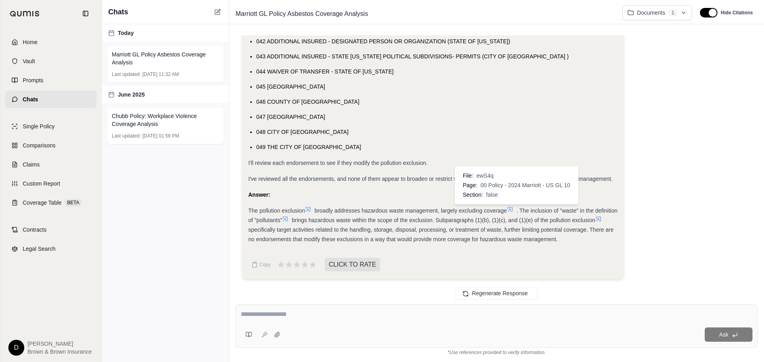
click at [513, 211] on icon at bounding box center [510, 209] width 6 height 6
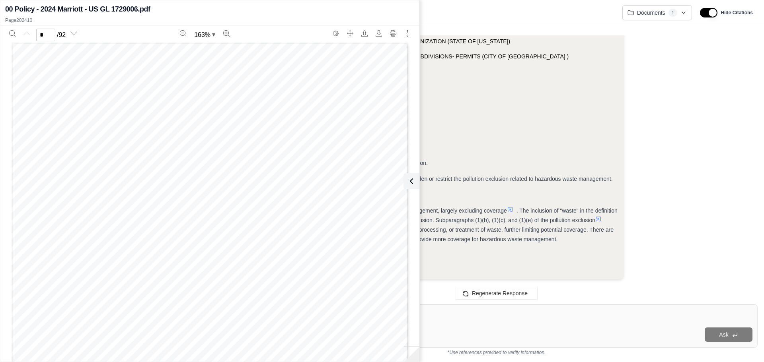
click at [513, 210] on icon at bounding box center [510, 209] width 6 height 6
click at [513, 208] on icon at bounding box center [510, 209] width 6 height 6
type input "**"
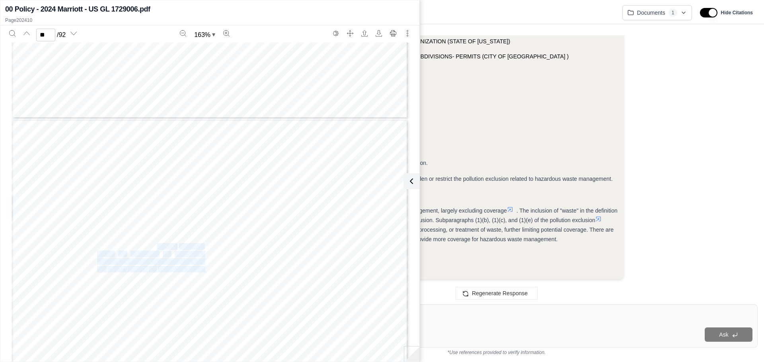
drag, startPoint x: 130, startPoint y: 225, endPoint x: 153, endPoint y: 248, distance: 32.4
click at [153, 249] on span "request," at bounding box center [163, 246] width 23 height 6
drag, startPoint x: 127, startPoint y: 247, endPoint x: 167, endPoint y: 259, distance: 41.4
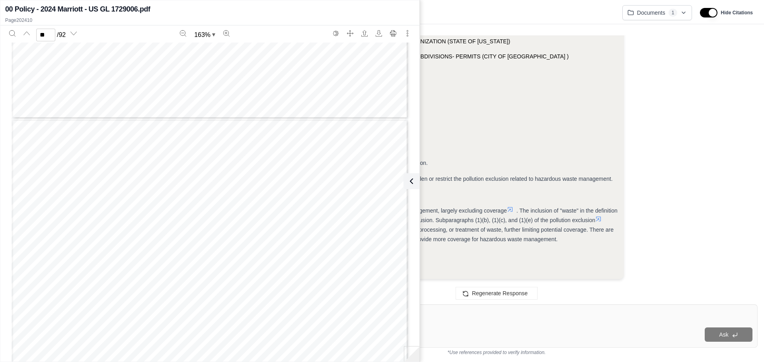
drag, startPoint x: 141, startPoint y: 248, endPoint x: 140, endPoint y: 241, distance: 6.9
click at [141, 249] on span "such" at bounding box center [141, 246] width 14 height 6
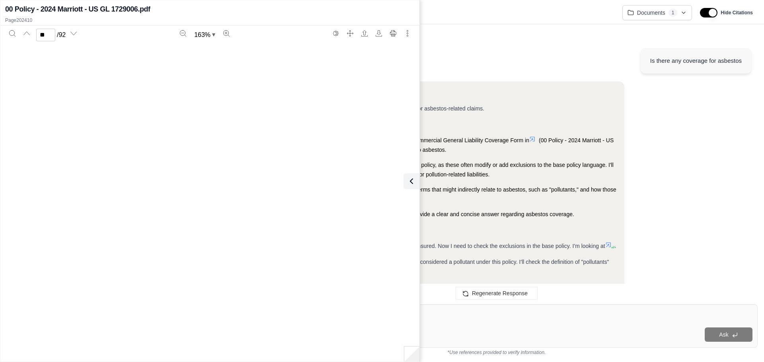
scroll to position [5570, 0]
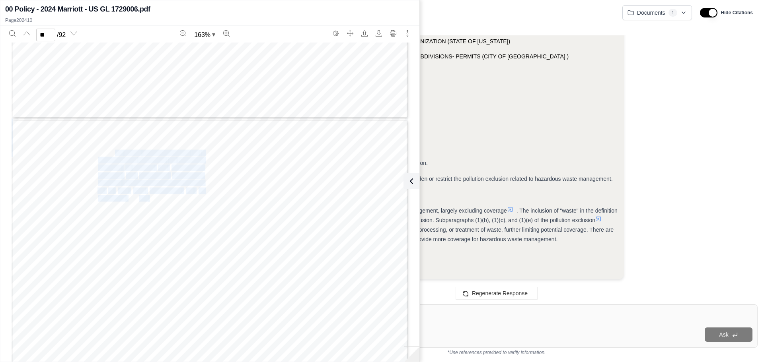
drag, startPoint x: 115, startPoint y: 154, endPoint x: 146, endPoint y: 201, distance: 56.2
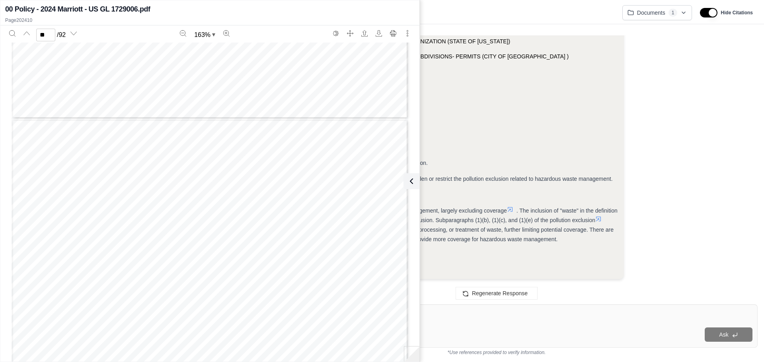
click at [147, 219] on span "paragraph" at bounding box center [158, 216] width 29 height 6
click at [443, 232] on span "specifically target activities related to the handling, storage, disposal, proc…" at bounding box center [430, 235] width 365 height 16
drag, startPoint x: 118, startPoint y: 101, endPoint x: 156, endPoint y: 146, distance: 59.3
click at [156, 146] on div "commotion; collision or upset of motor vehicle /mobile equipment/ aircraft; aut…" at bounding box center [210, 48] width 397 height 513
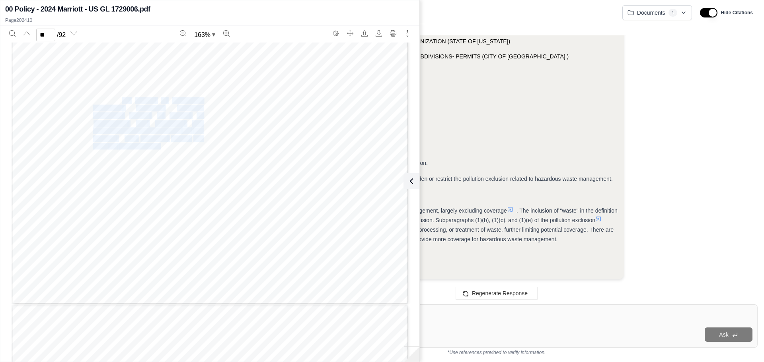
click at [156, 146] on span "deny coverage" at bounding box center [140, 146] width 42 height 6
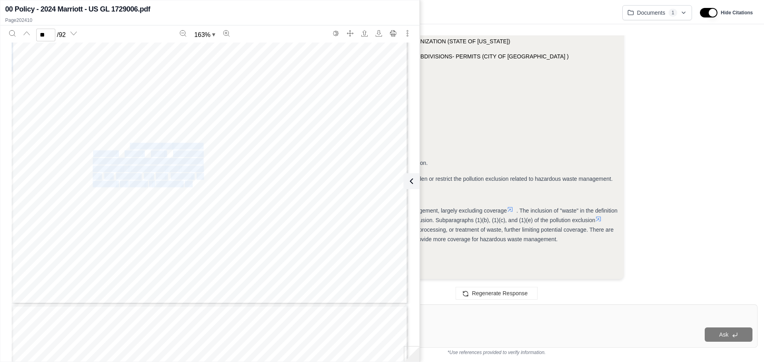
drag, startPoint x: 127, startPoint y: 147, endPoint x: 189, endPoint y: 183, distance: 71.3
click at [189, 183] on div "commotion; collision or upset of motor vehicle /mobile equipment/ aircraft; aut…" at bounding box center [210, 48] width 397 height 513
click at [185, 182] on span "where" at bounding box center [194, 184] width 18 height 6
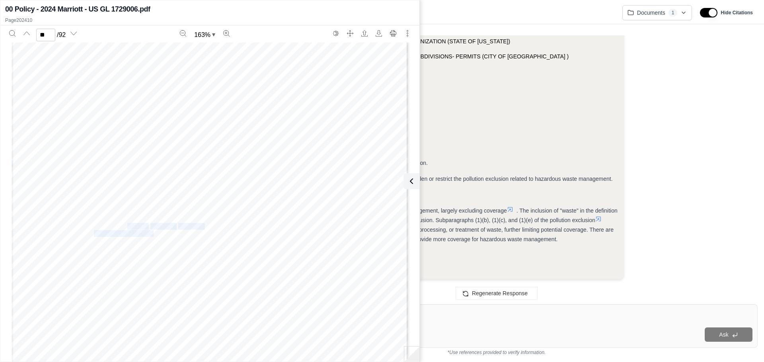
drag, startPoint x: 124, startPoint y: 230, endPoint x: 150, endPoint y: 231, distance: 25.5
click at [150, 231] on div "(ii) "Bodily injury" or "property damage" for which you may be held liable, if …" at bounding box center [210, 277] width 397 height 513
type input "**"
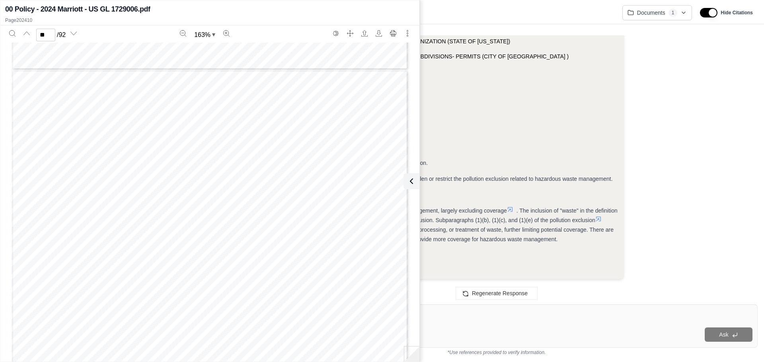
click at [531, 317] on textarea at bounding box center [497, 315] width 512 height 10
click at [417, 177] on button at bounding box center [411, 181] width 16 height 16
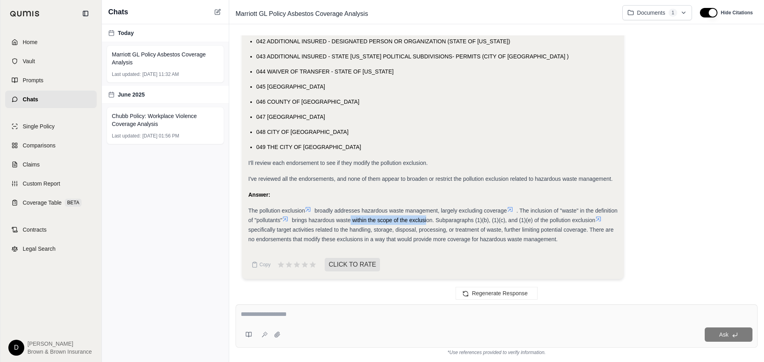
drag, startPoint x: 380, startPoint y: 223, endPoint x: 452, endPoint y: 221, distance: 72.8
click at [452, 221] on span "brings hazardous waste within the scope of the exclusion. Subparagraphs (1)(b),…" at bounding box center [444, 220] width 304 height 6
drag, startPoint x: 477, startPoint y: 220, endPoint x: 582, endPoint y: 222, distance: 105.8
click at [582, 222] on span "brings hazardous waste within the scope of the exclusion. Subparagraphs (1)(b),…" at bounding box center [444, 220] width 304 height 6
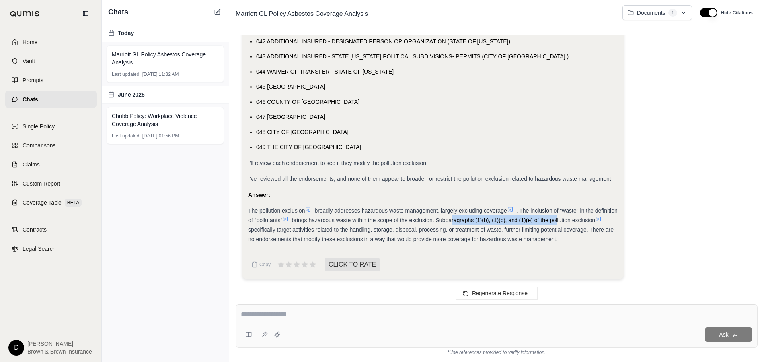
click at [582, 222] on span "brings hazardous waste within the scope of the exclusion. Subparagraphs (1)(b),…" at bounding box center [444, 220] width 304 height 6
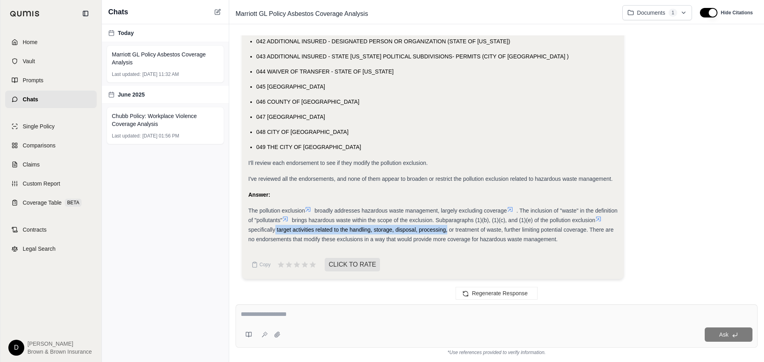
drag, startPoint x: 364, startPoint y: 231, endPoint x: 482, endPoint y: 232, distance: 118.2
click at [482, 232] on span "specifically target activities related to the handling, storage, disposal, proc…" at bounding box center [430, 235] width 365 height 16
drag, startPoint x: 598, startPoint y: 234, endPoint x: 603, endPoint y: 234, distance: 5.2
click at [603, 234] on div "The pollution exclusion broadly addresses hazardous waste management, largely e…" at bounding box center [432, 225] width 369 height 38
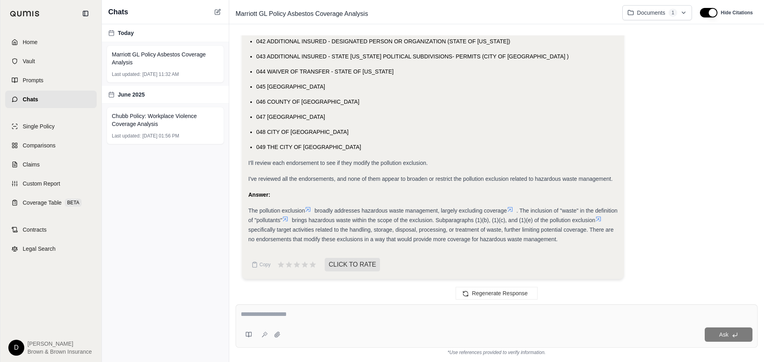
click at [280, 242] on span "specifically target activities related to the handling, storage, disposal, proc…" at bounding box center [430, 235] width 365 height 16
drag, startPoint x: 354, startPoint y: 238, endPoint x: 474, endPoint y: 243, distance: 120.2
click at [474, 243] on div "The pollution exclusion broadly addresses hazardous waste management, largely e…" at bounding box center [432, 225] width 369 height 38
click at [476, 243] on div "The pollution exclusion broadly addresses hazardous waste management, largely e…" at bounding box center [432, 225] width 369 height 38
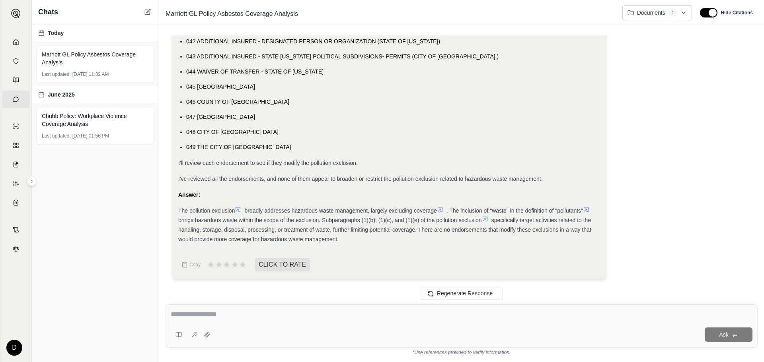
scroll to position [8802, 0]
click at [488, 219] on icon at bounding box center [485, 219] width 6 height 6
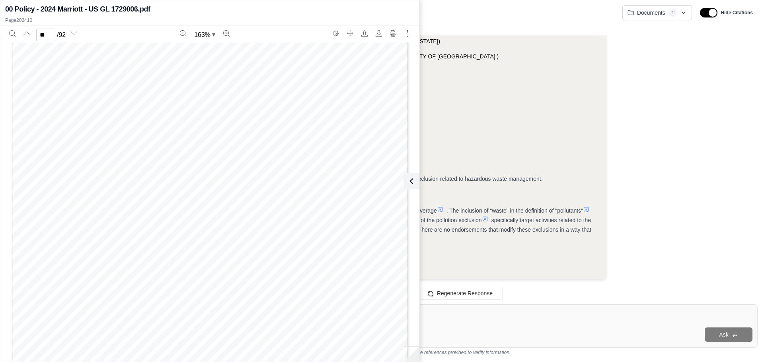
scroll to position [5756, 0]
type input "**"
drag, startPoint x: 269, startPoint y: 177, endPoint x: 334, endPoint y: 187, distance: 65.6
click at [333, 187] on div "commotion; collision or upset of motor vehicle /mobile equipment/ aircraft; aut…" at bounding box center [210, 326] width 397 height 513
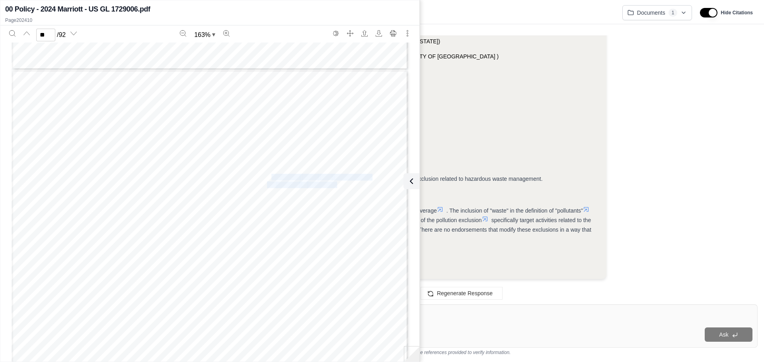
click at [334, 187] on span "terminate the situation" at bounding box center [342, 185] width 65 height 6
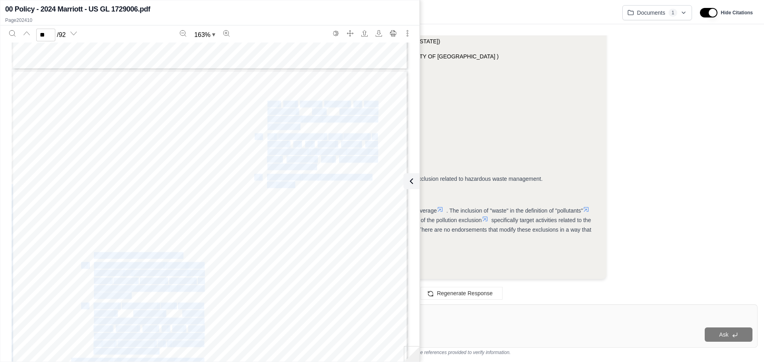
drag, startPoint x: 364, startPoint y: 190, endPoint x: 293, endPoint y: 185, distance: 71.0
click at [293, 185] on div "commotion; collision or upset of motor vehicle /mobile equipment/ aircraft; aut…" at bounding box center [210, 326] width 397 height 513
click at [293, 185] on span "insured" at bounding box center [288, 185] width 20 height 6
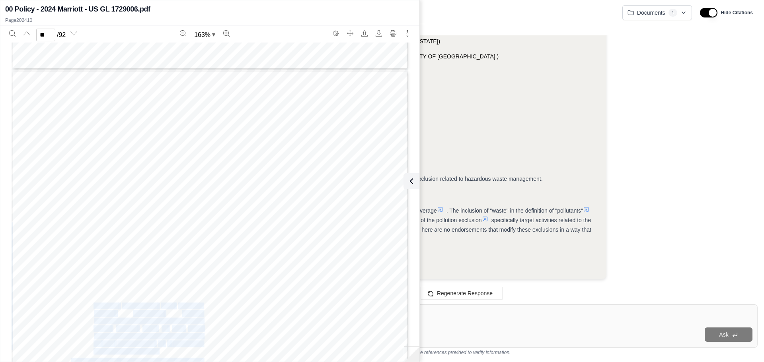
drag, startPoint x: 159, startPoint y: 352, endPoint x: 92, endPoint y: 307, distance: 80.9
click at [92, 307] on div "commotion; collision or upset of motor vehicle /mobile equipment/ aircraft; aut…" at bounding box center [210, 326] width 397 height 513
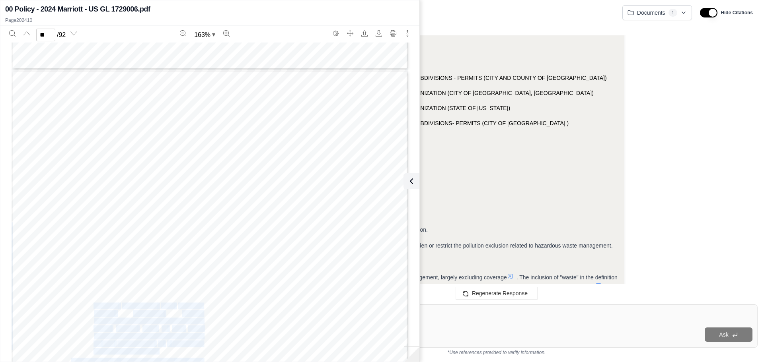
scroll to position [9508, 0]
